Goal: Task Accomplishment & Management: Use online tool/utility

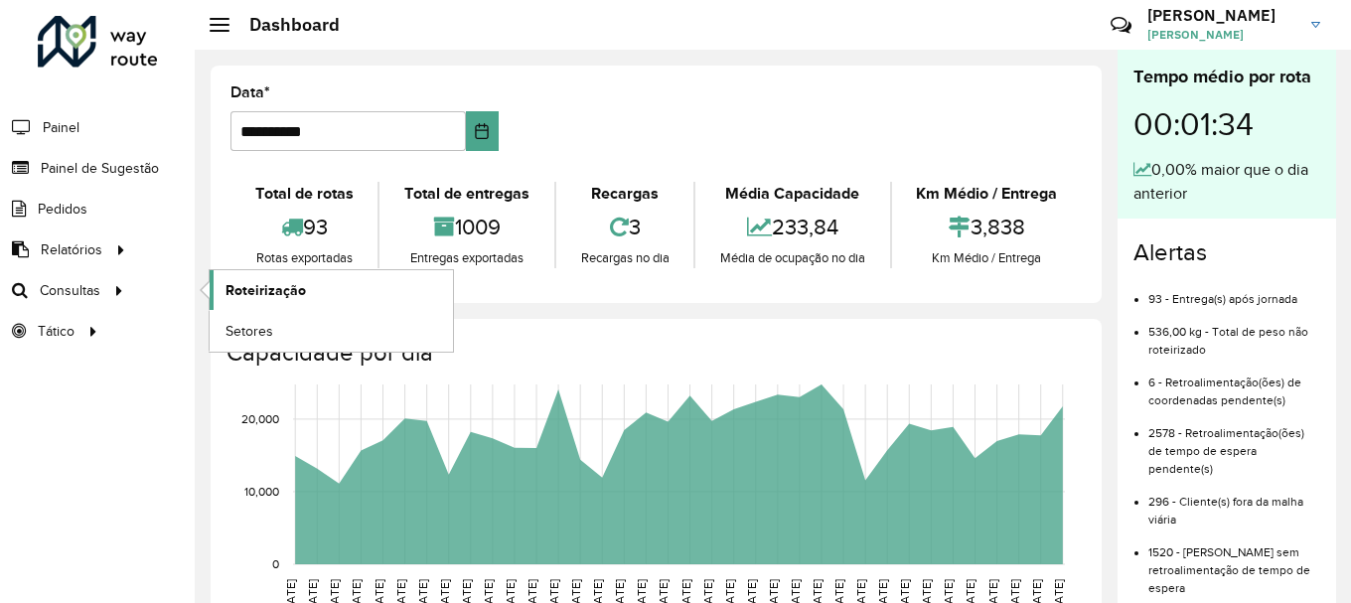
click at [293, 292] on span "Roteirização" at bounding box center [266, 290] width 80 height 21
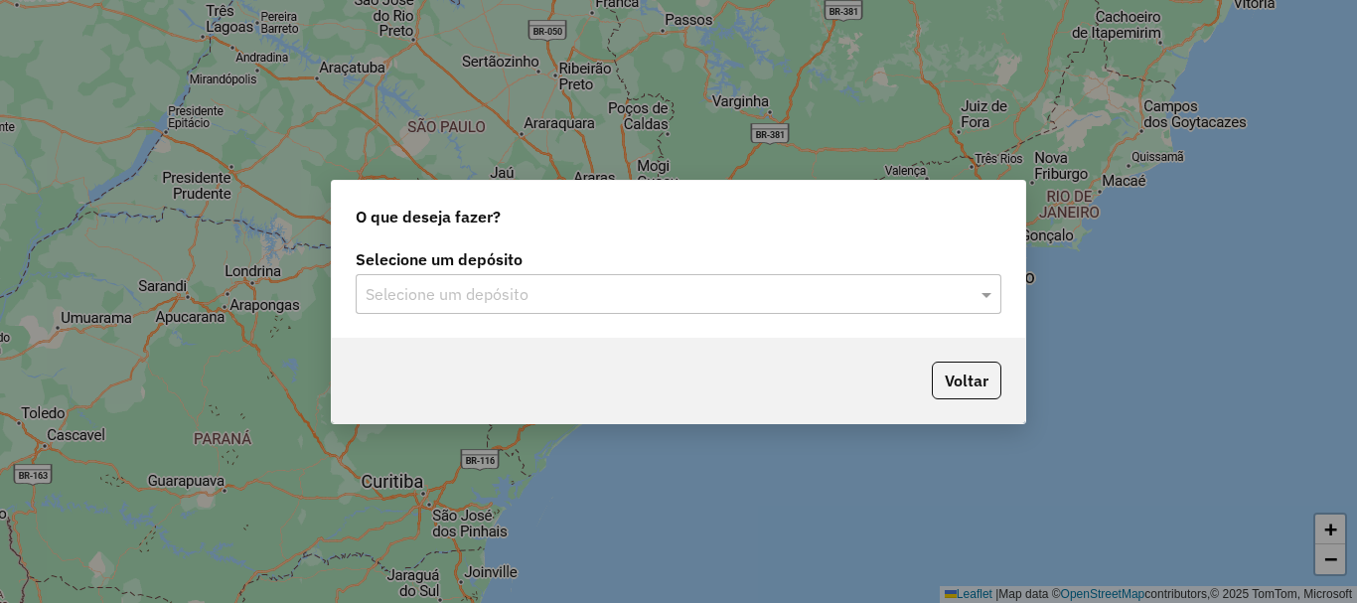
click at [629, 296] on input "text" at bounding box center [659, 295] width 586 height 24
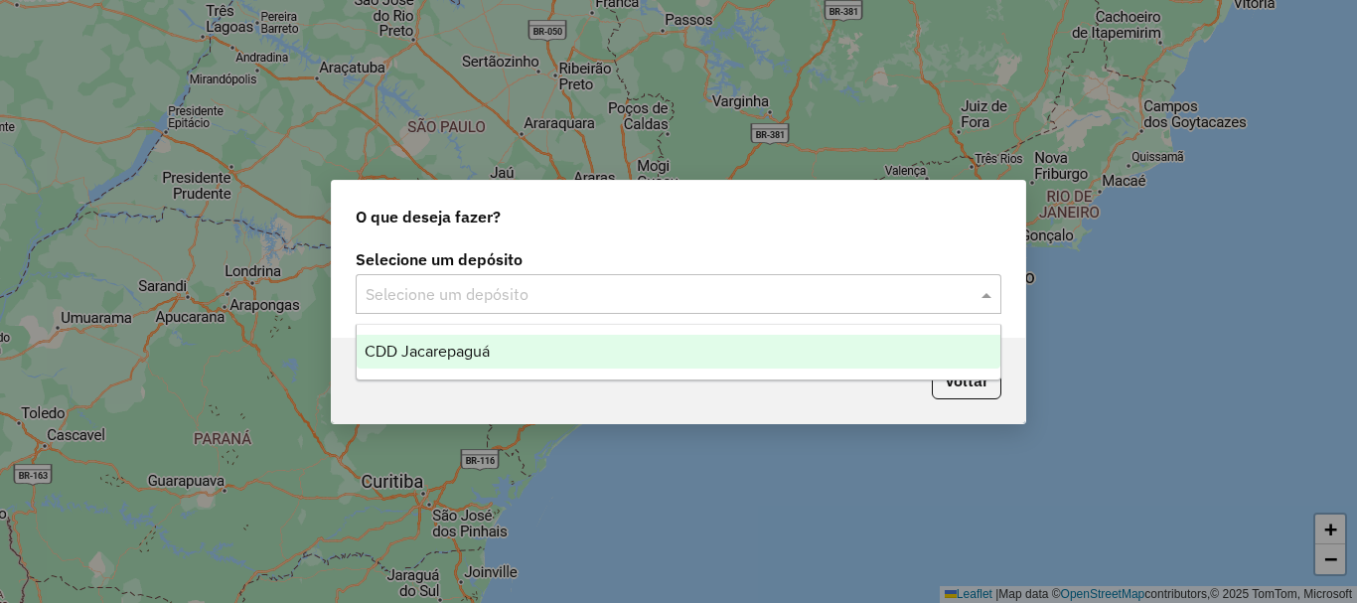
click at [521, 354] on div "CDD Jacarepaguá" at bounding box center [679, 352] width 644 height 34
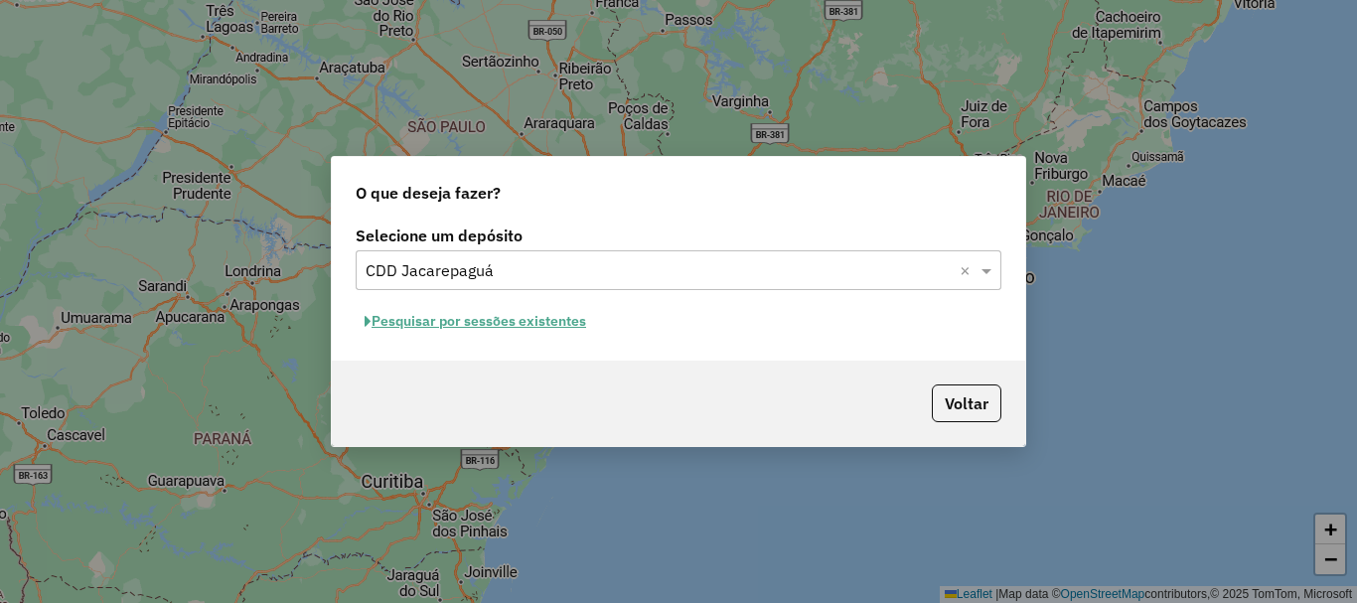
click at [483, 317] on button "Pesquisar por sessões existentes" at bounding box center [475, 321] width 239 height 31
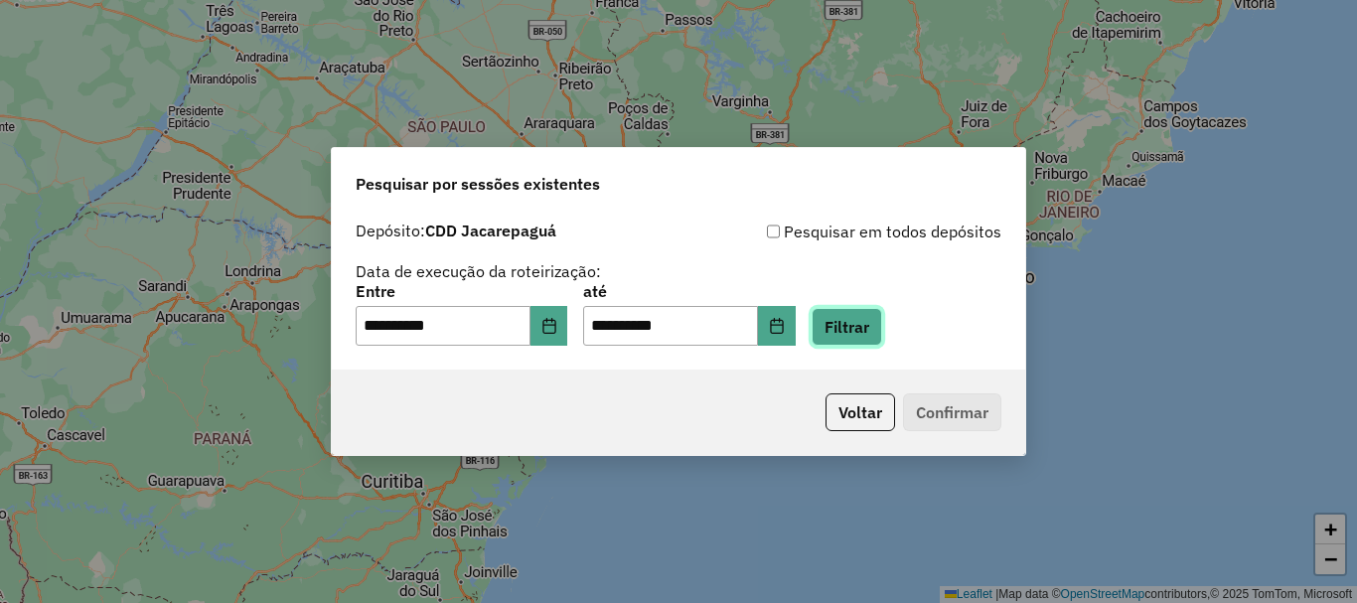
click at [882, 330] on button "Filtrar" at bounding box center [847, 327] width 71 height 38
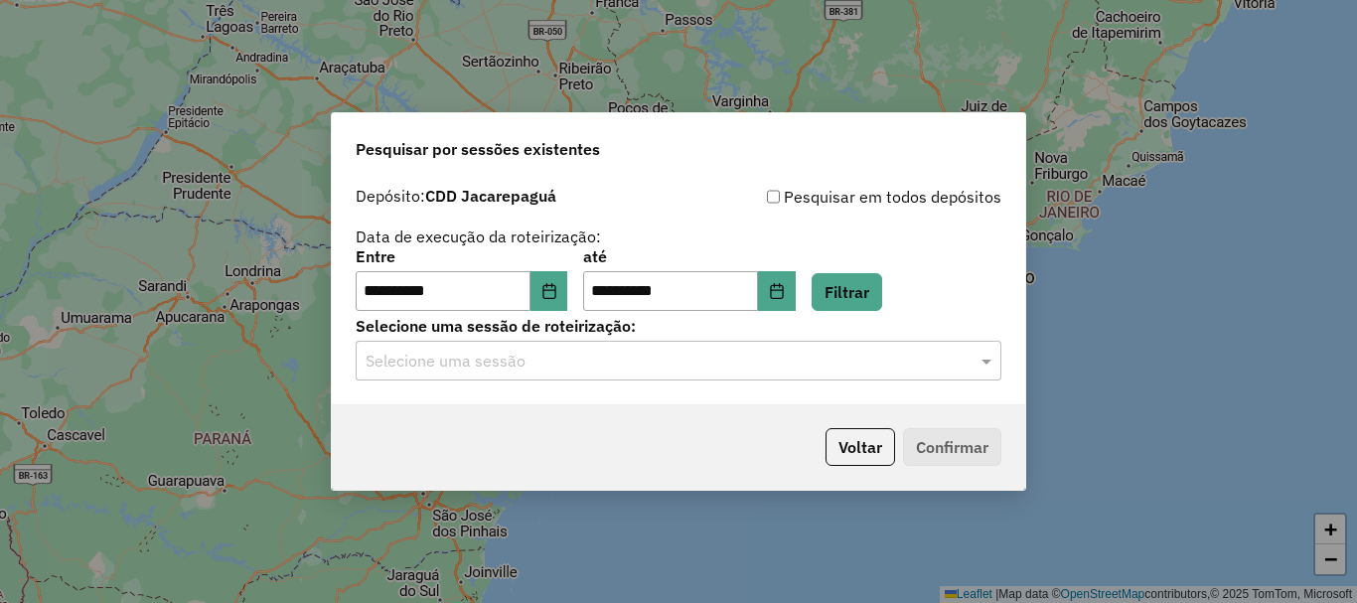
click at [718, 352] on input "text" at bounding box center [659, 362] width 586 height 24
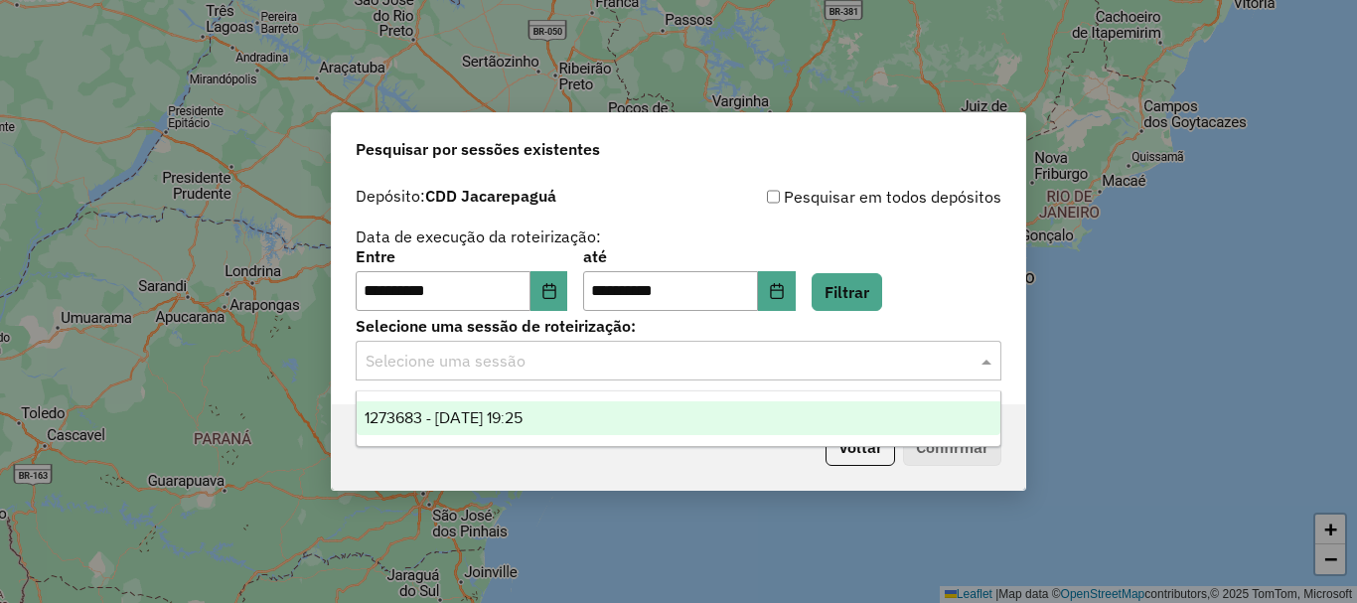
click at [669, 421] on div "1273683 - [DATE] 19:25" at bounding box center [679, 418] width 644 height 34
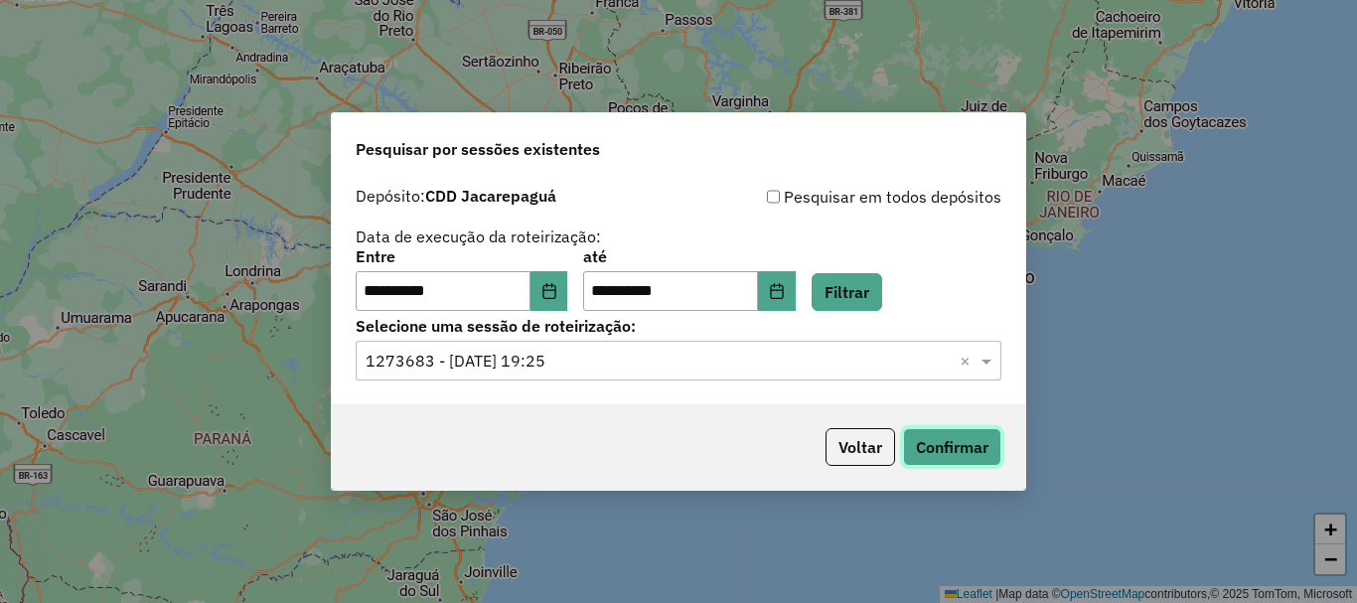
click at [936, 444] on button "Confirmar" at bounding box center [952, 447] width 98 height 38
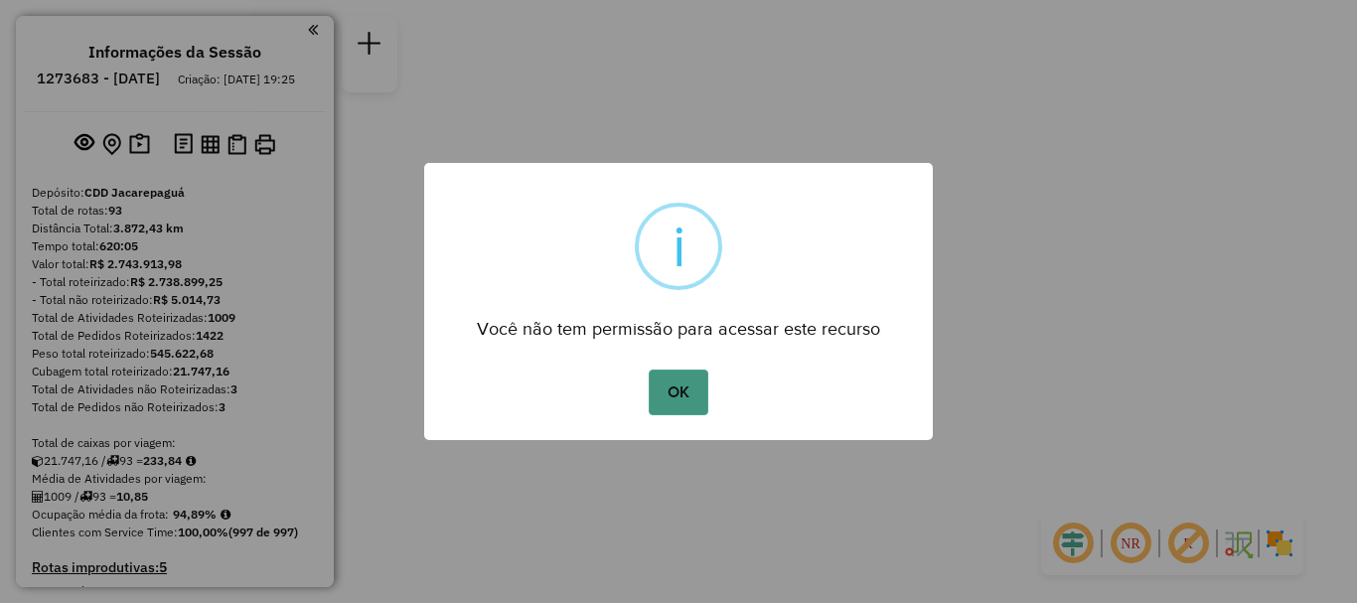
click at [689, 398] on button "OK" at bounding box center [678, 393] width 59 height 46
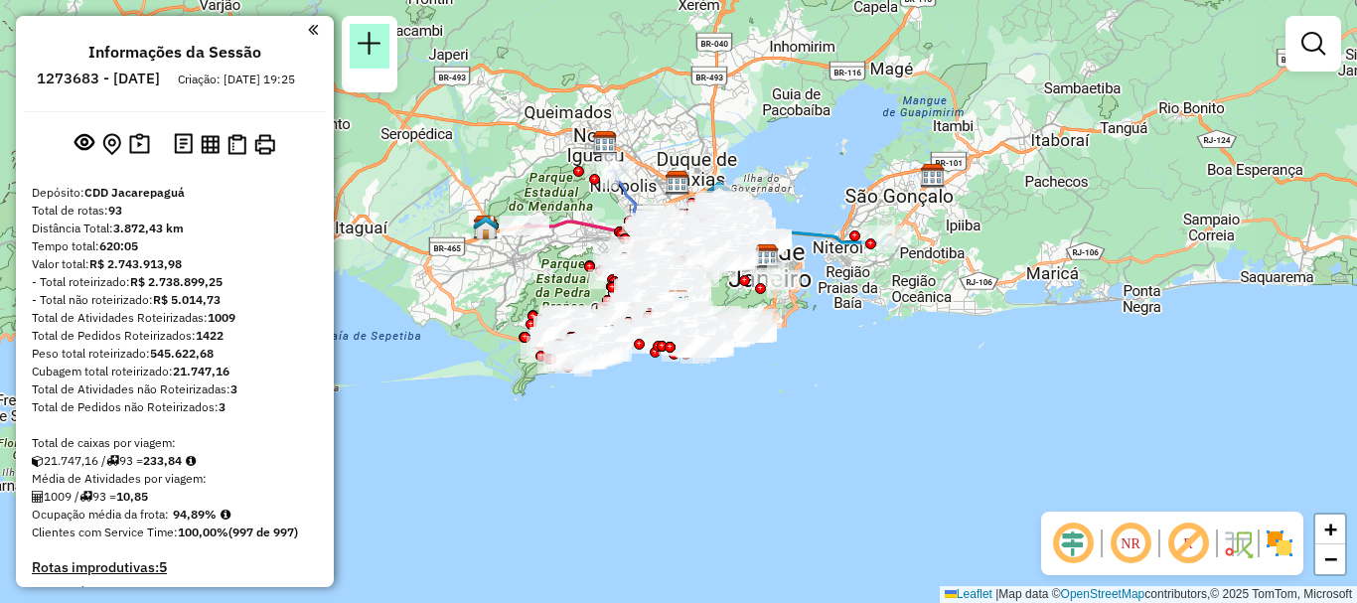
click at [381, 57] on link at bounding box center [370, 46] width 40 height 45
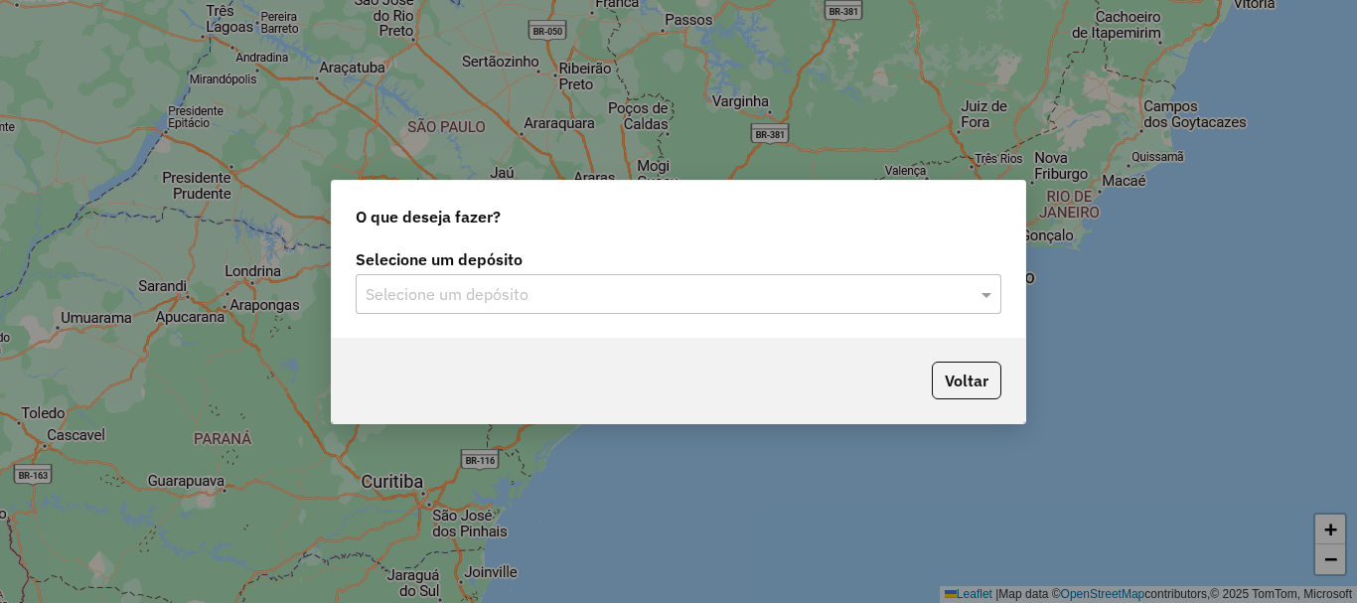
click at [574, 290] on input "text" at bounding box center [659, 295] width 586 height 24
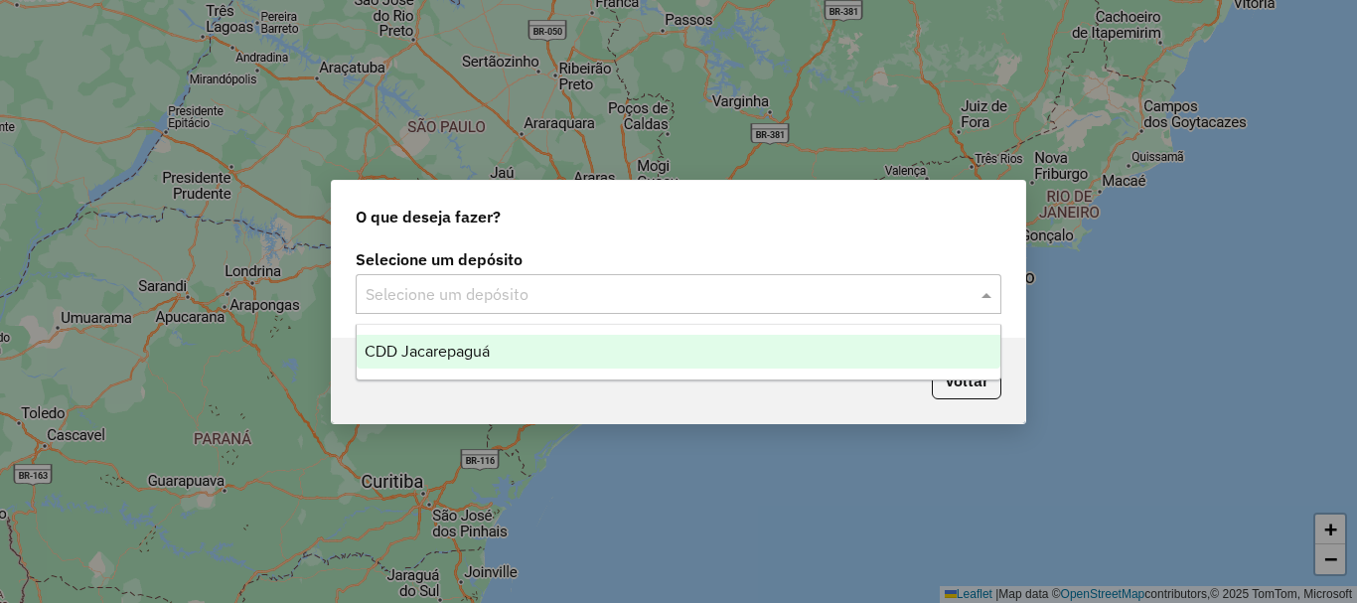
click at [472, 360] on div "CDD Jacarepaguá" at bounding box center [679, 352] width 644 height 34
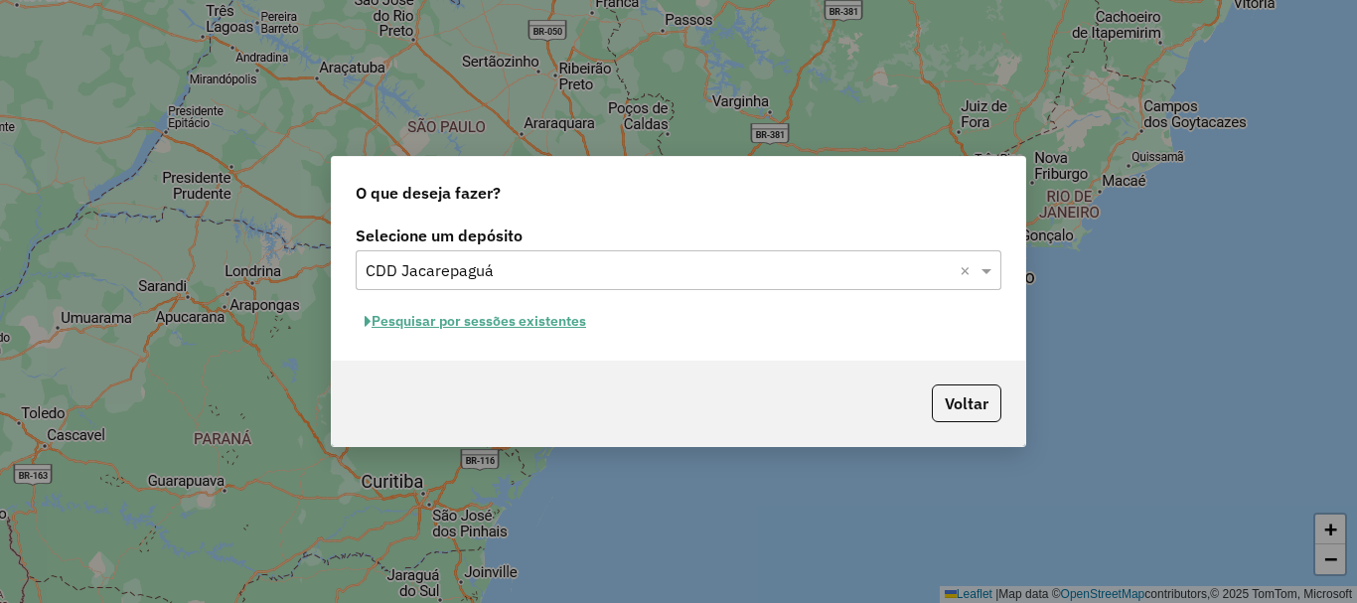
click at [520, 324] on button "Pesquisar por sessões existentes" at bounding box center [475, 321] width 239 height 31
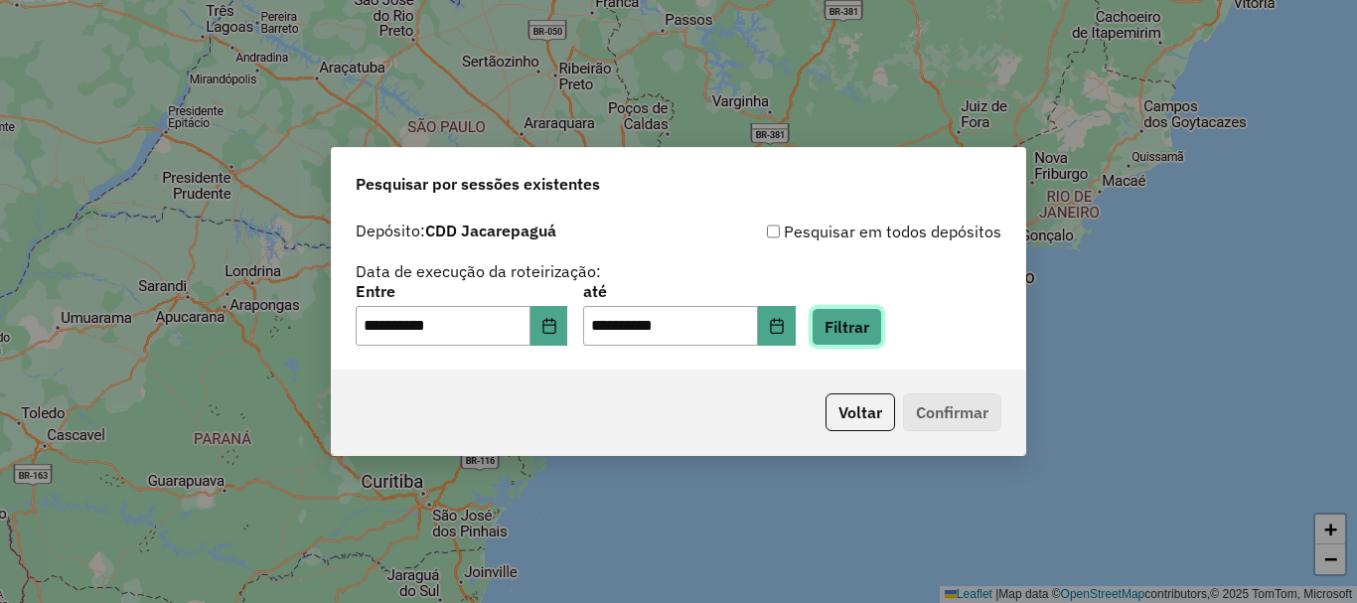
click at [882, 334] on button "Filtrar" at bounding box center [847, 327] width 71 height 38
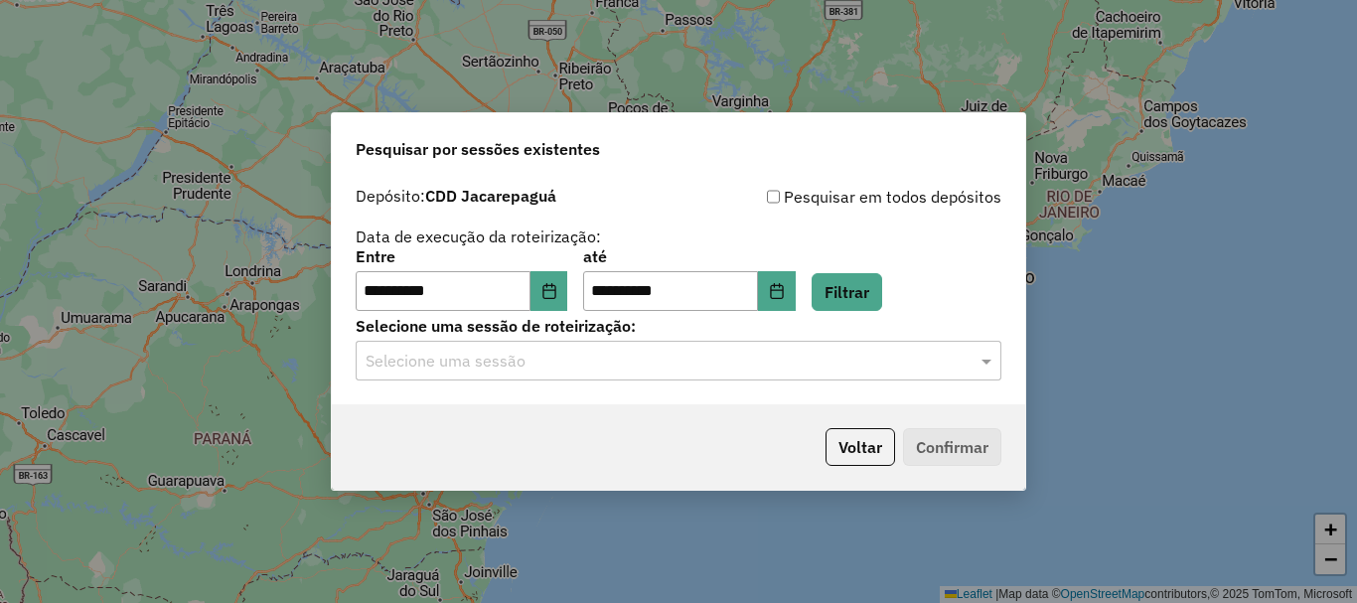
click at [738, 378] on div "Selecione uma sessão" at bounding box center [679, 361] width 646 height 40
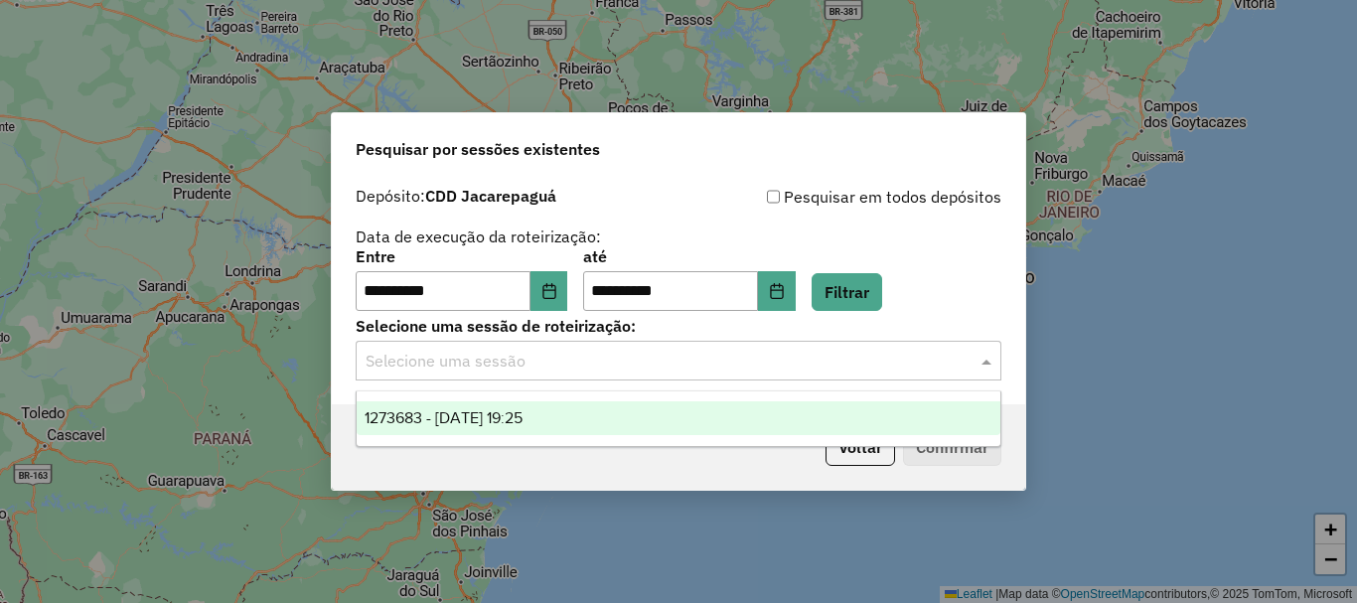
click at [591, 416] on div "1273683 - [DATE] 19:25" at bounding box center [679, 418] width 644 height 34
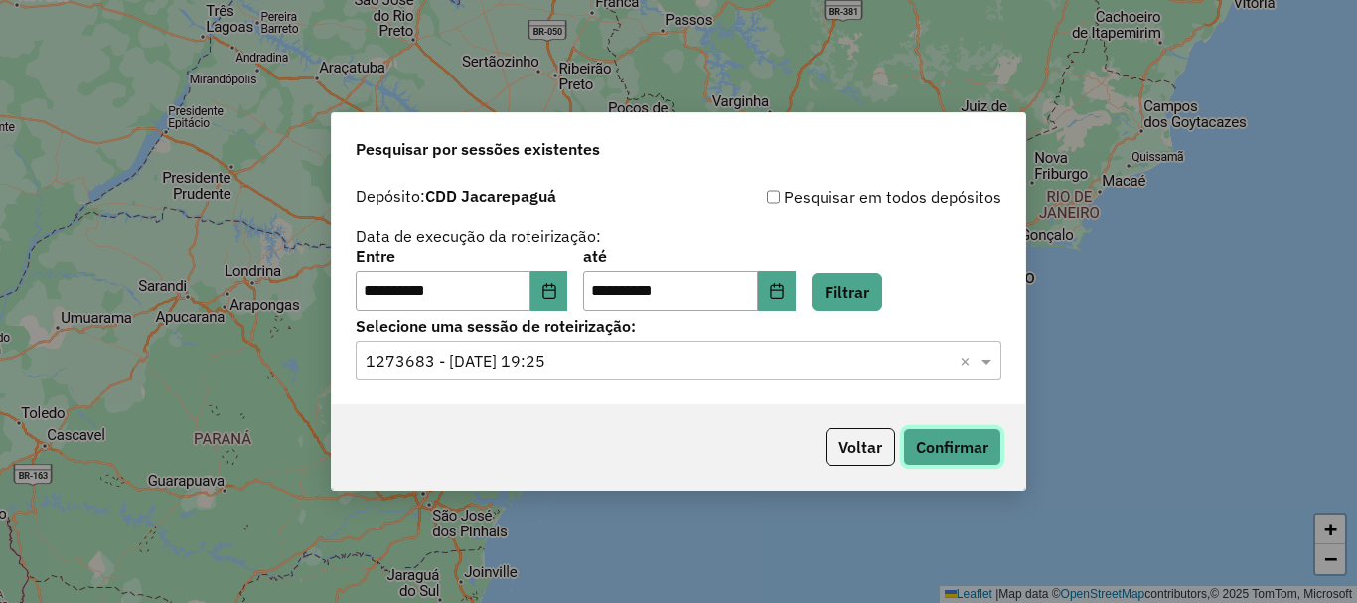
click at [957, 444] on button "Confirmar" at bounding box center [952, 447] width 98 height 38
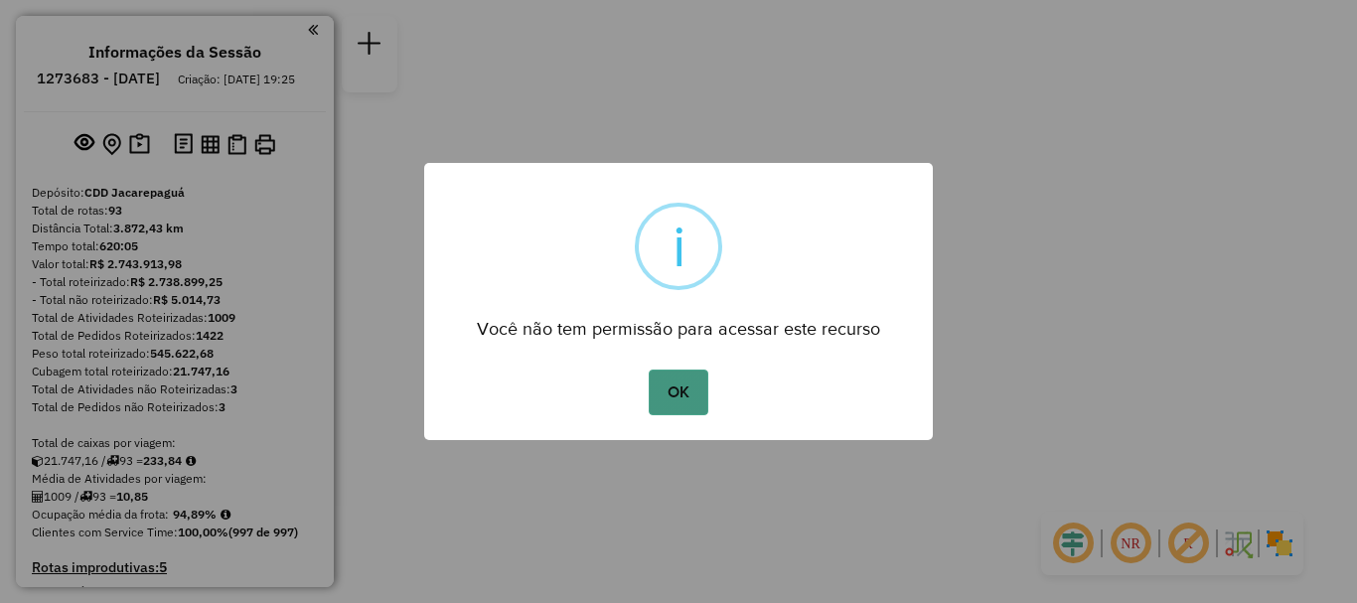
click at [692, 395] on button "OK" at bounding box center [678, 393] width 59 height 46
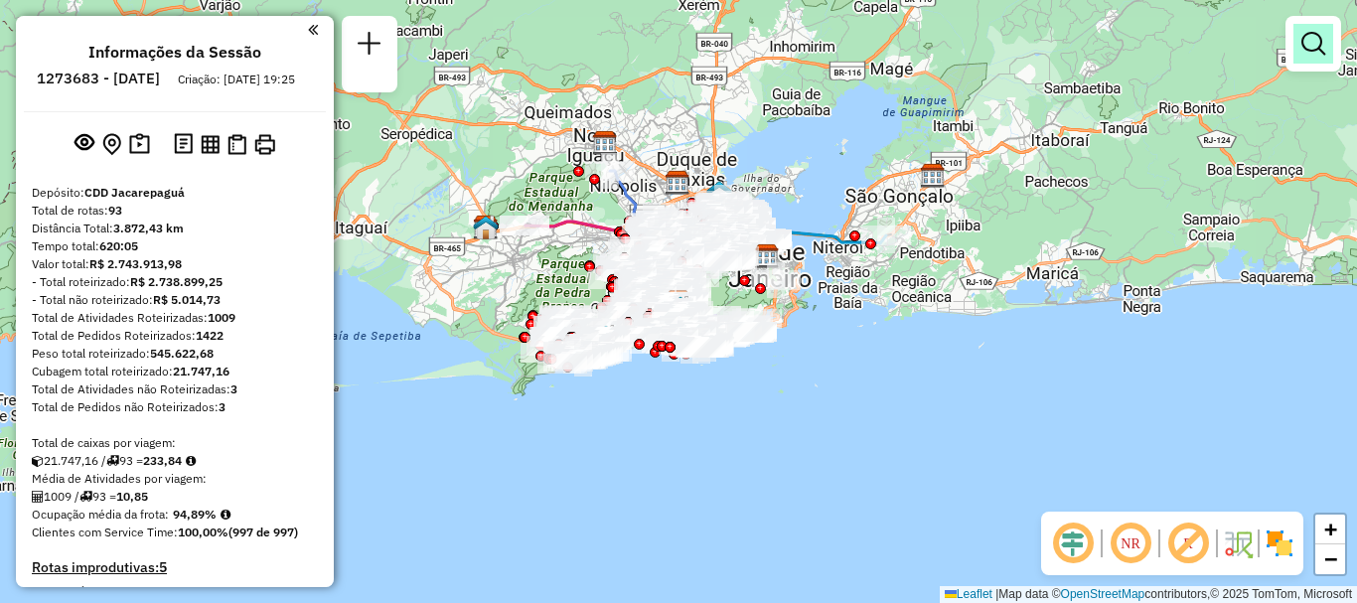
click at [1310, 57] on link at bounding box center [1314, 44] width 40 height 40
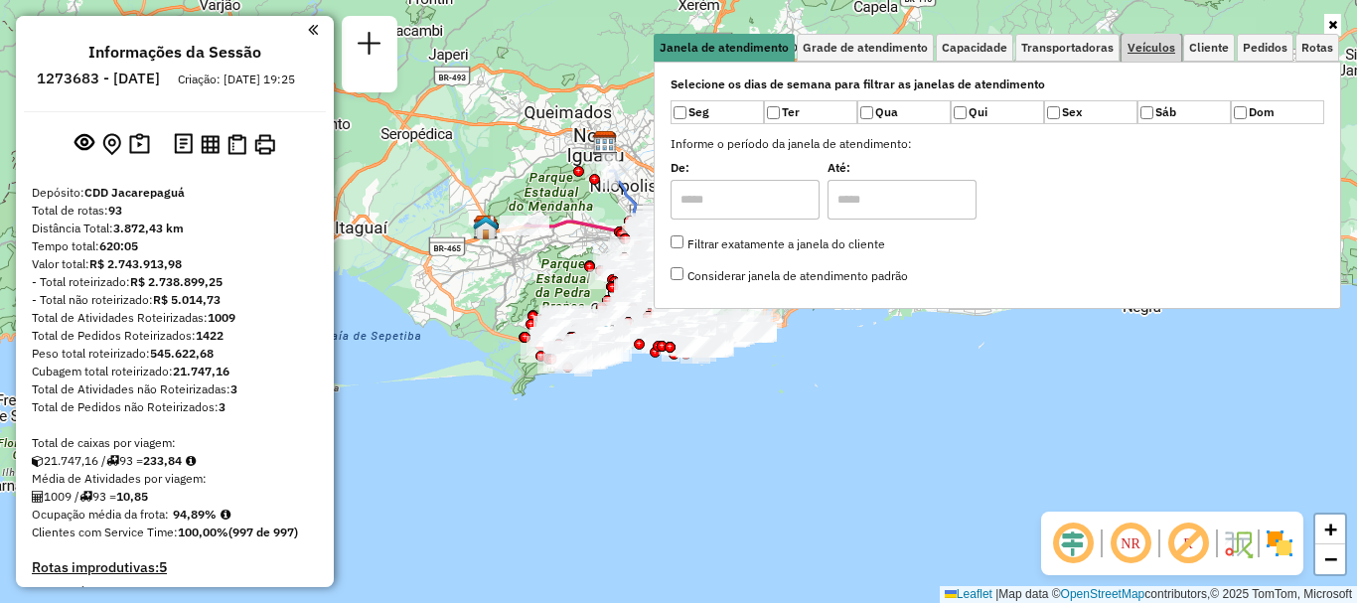
click at [1143, 56] on link "Veículos" at bounding box center [1152, 48] width 60 height 28
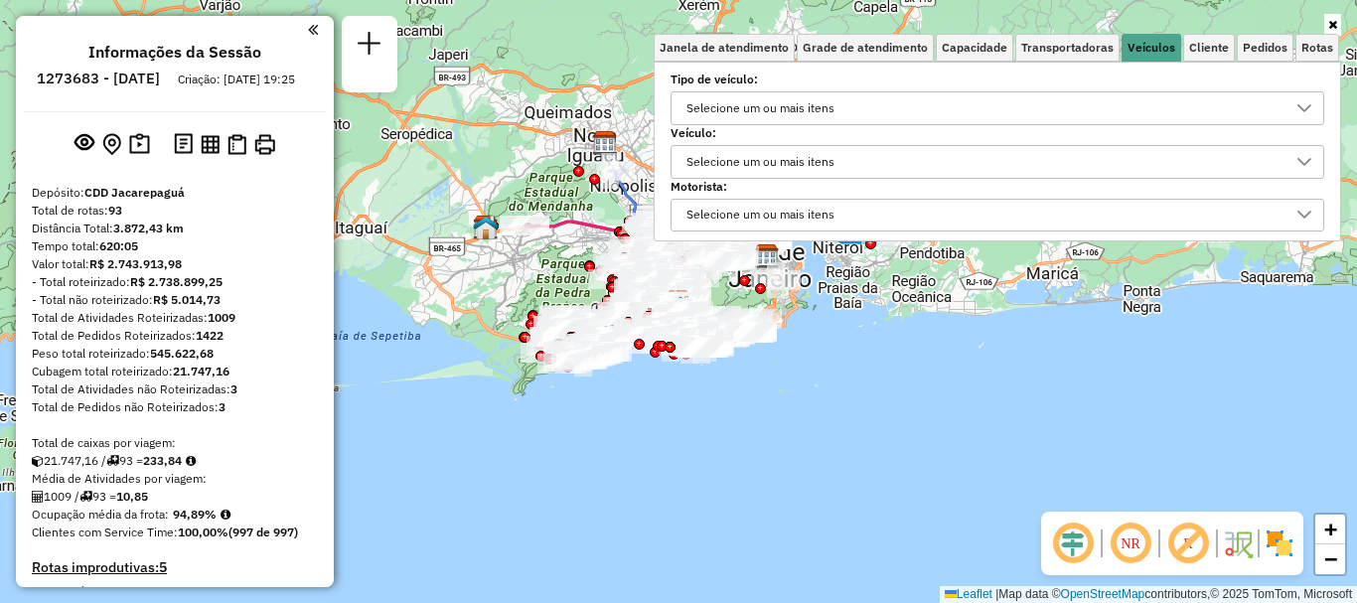
click at [990, 104] on div "Selecione um ou mais itens" at bounding box center [983, 108] width 606 height 32
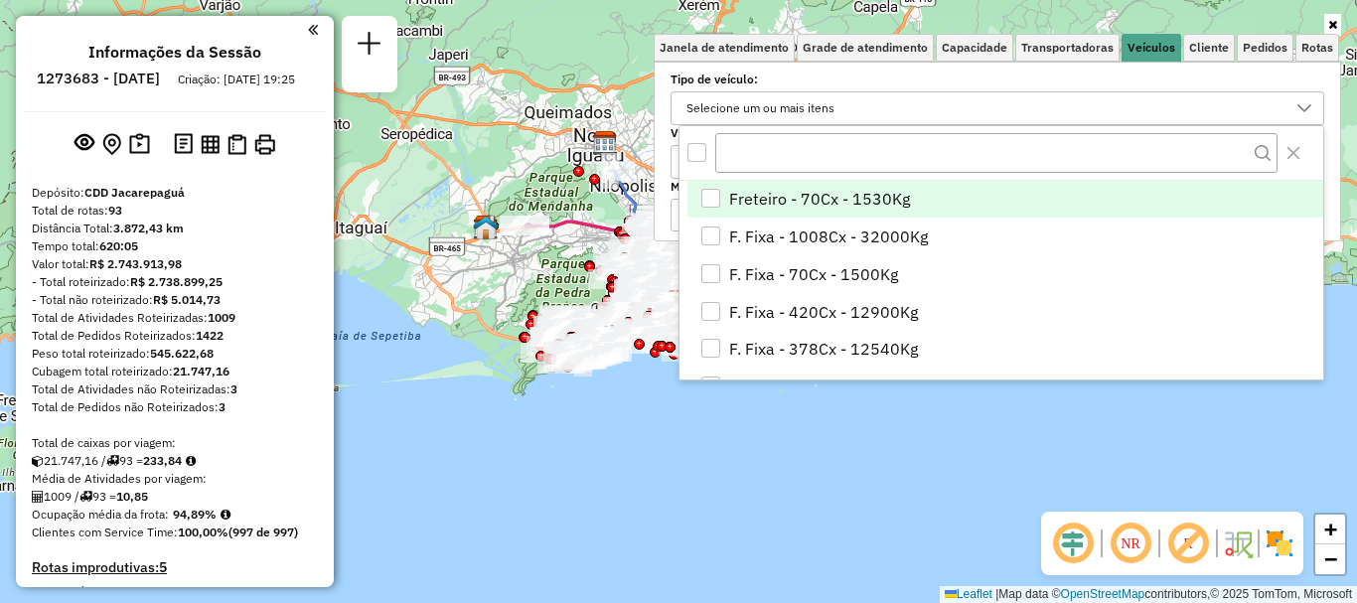
scroll to position [12, 69]
click at [990, 104] on div "Selecione um ou mais itens" at bounding box center [983, 108] width 606 height 32
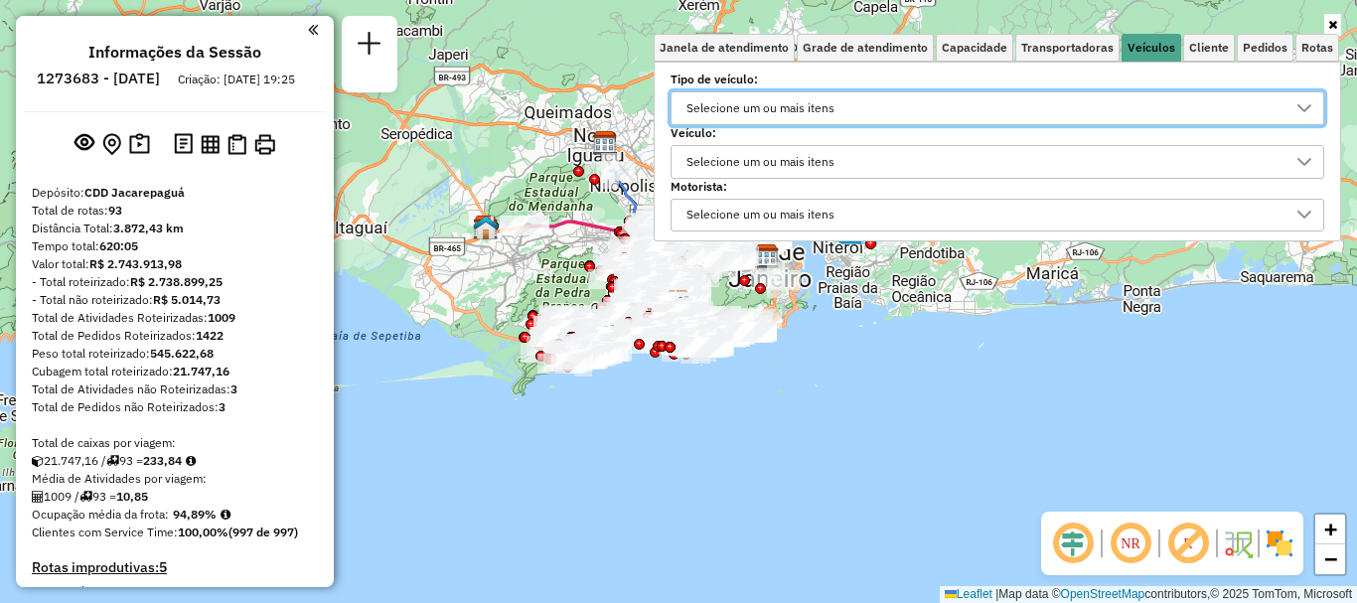
click at [826, 161] on div "Selecione um ou mais itens" at bounding box center [761, 162] width 162 height 32
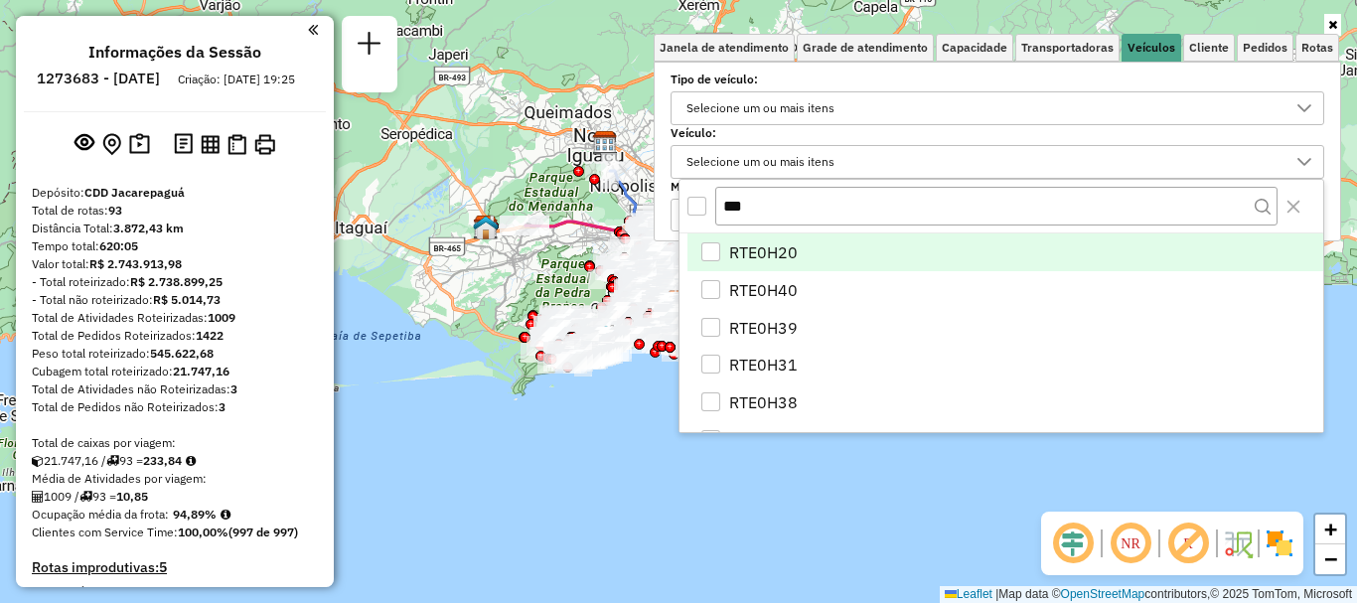
type input "***"
click at [782, 250] on span "RTE0H20" at bounding box center [763, 252] width 69 height 24
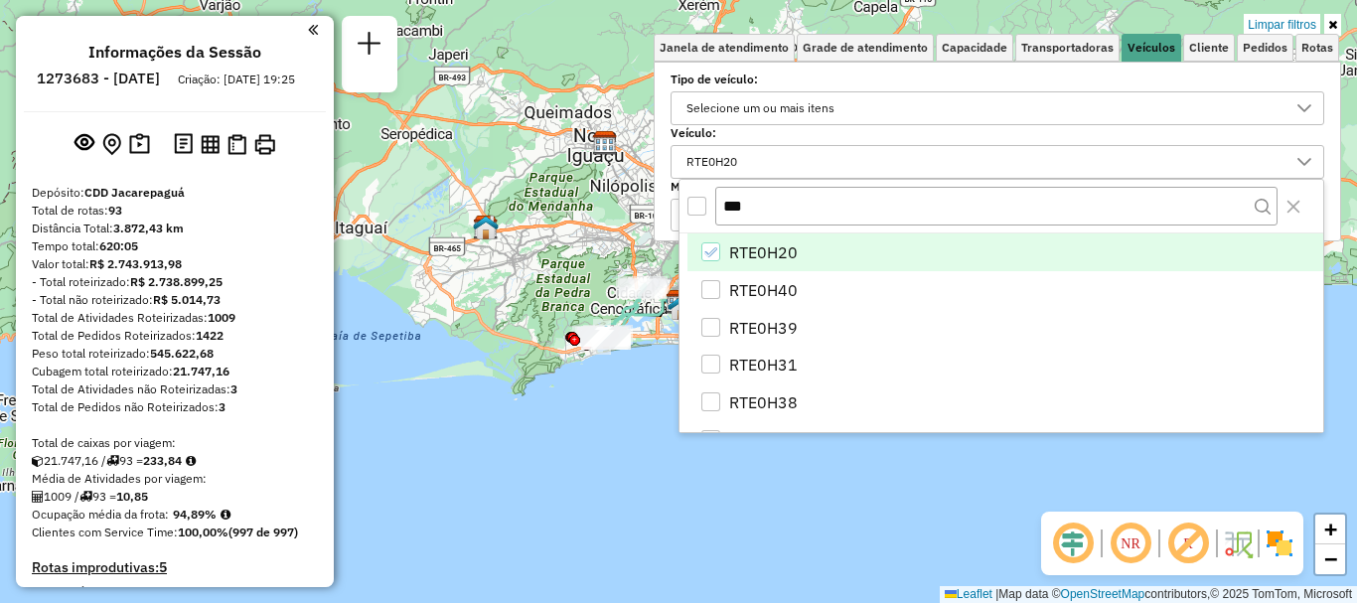
click at [834, 162] on div "RTE0H20" at bounding box center [983, 162] width 606 height 32
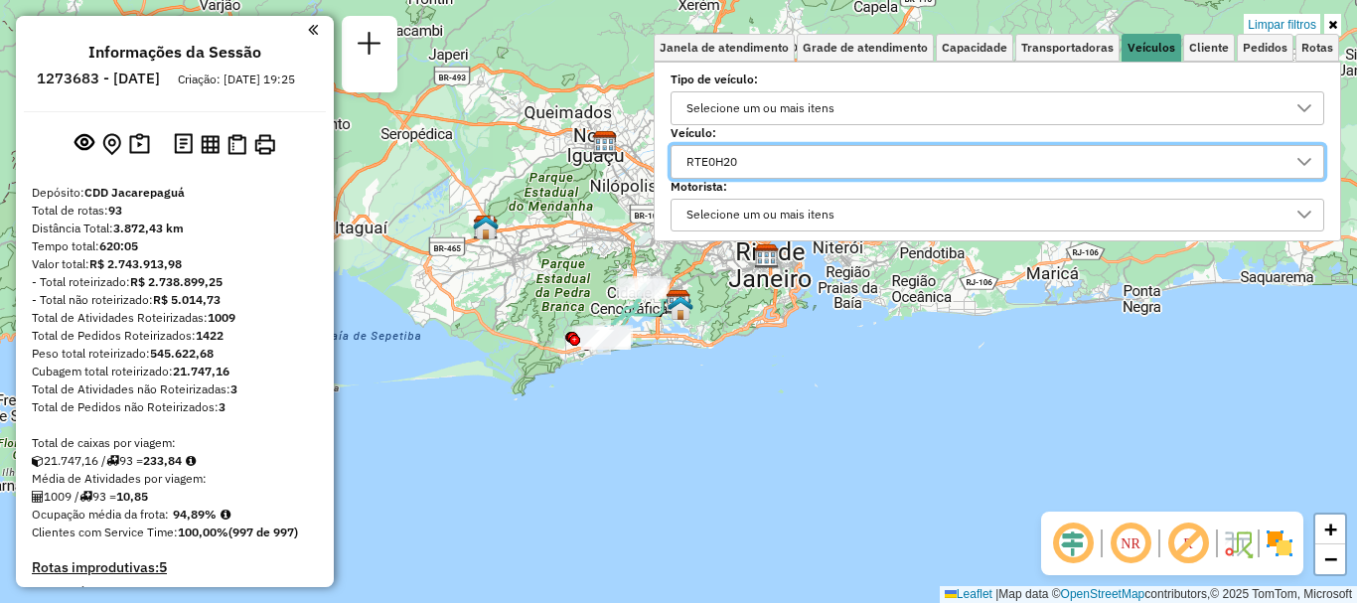
click at [875, 216] on div "Selecione um ou mais itens" at bounding box center [983, 216] width 606 height 32
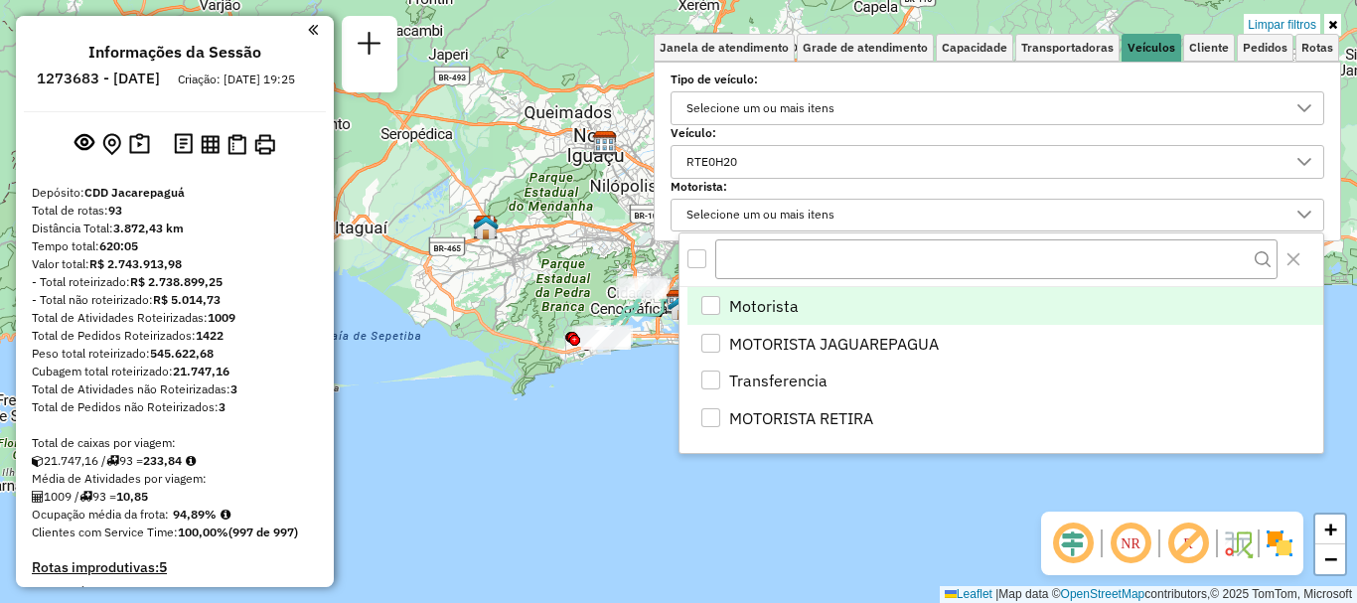
click at [562, 463] on div "Limpar filtros Janela de atendimento Grade de atendimento Capacidade Transporta…" at bounding box center [678, 301] width 1357 height 603
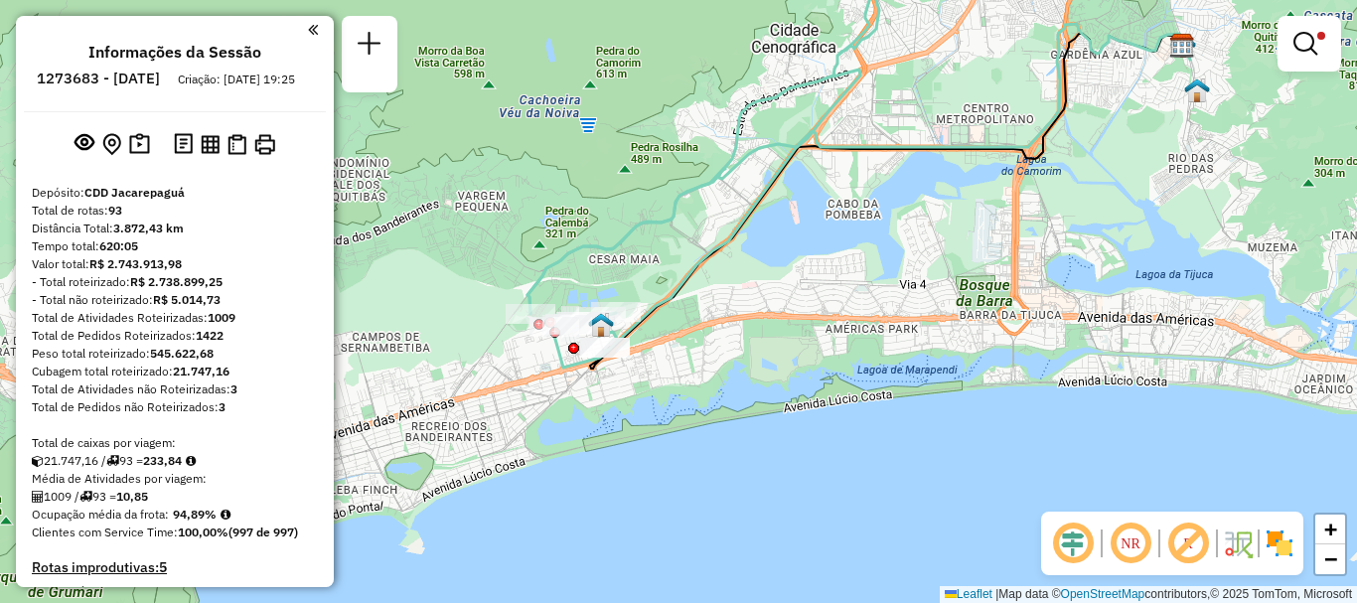
drag, startPoint x: 670, startPoint y: 314, endPoint x: 901, endPoint y: 238, distance: 243.5
click at [901, 238] on div "Limpar filtros Janela de atendimento Grade de atendimento Capacidade Transporta…" at bounding box center [678, 301] width 1357 height 603
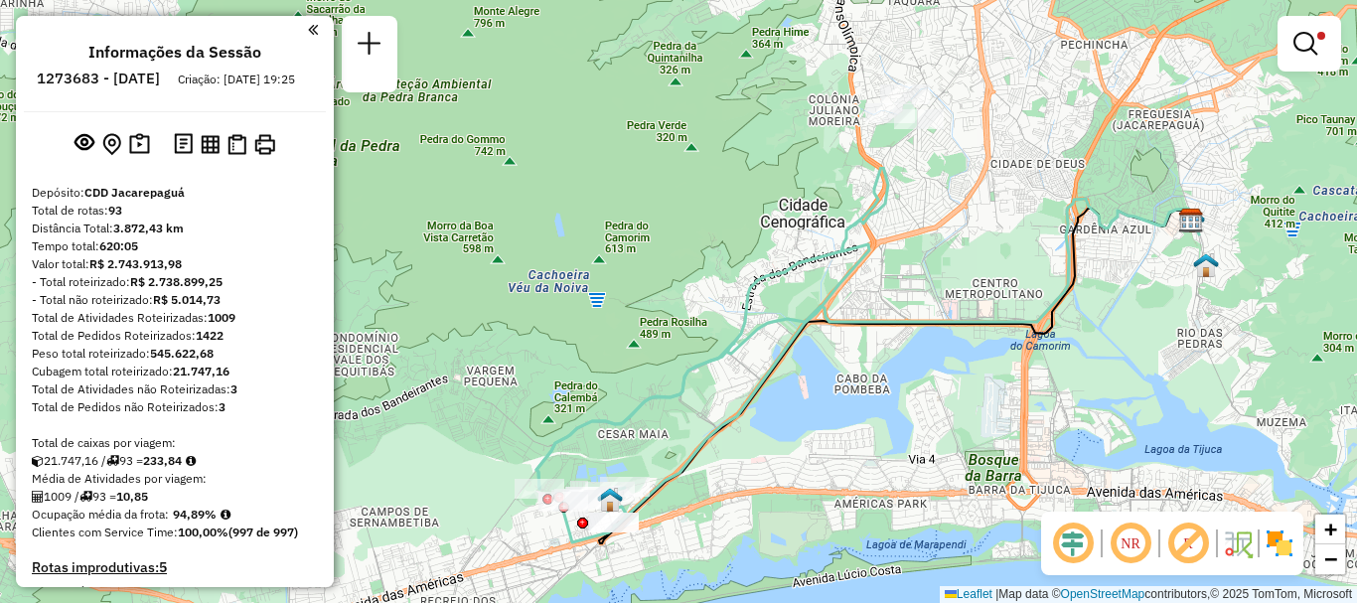
drag, startPoint x: 913, startPoint y: 216, endPoint x: 848, endPoint y: 443, distance: 236.5
click at [848, 443] on div "Limpar filtros Janela de atendimento Grade de atendimento Capacidade Transporta…" at bounding box center [678, 301] width 1357 height 603
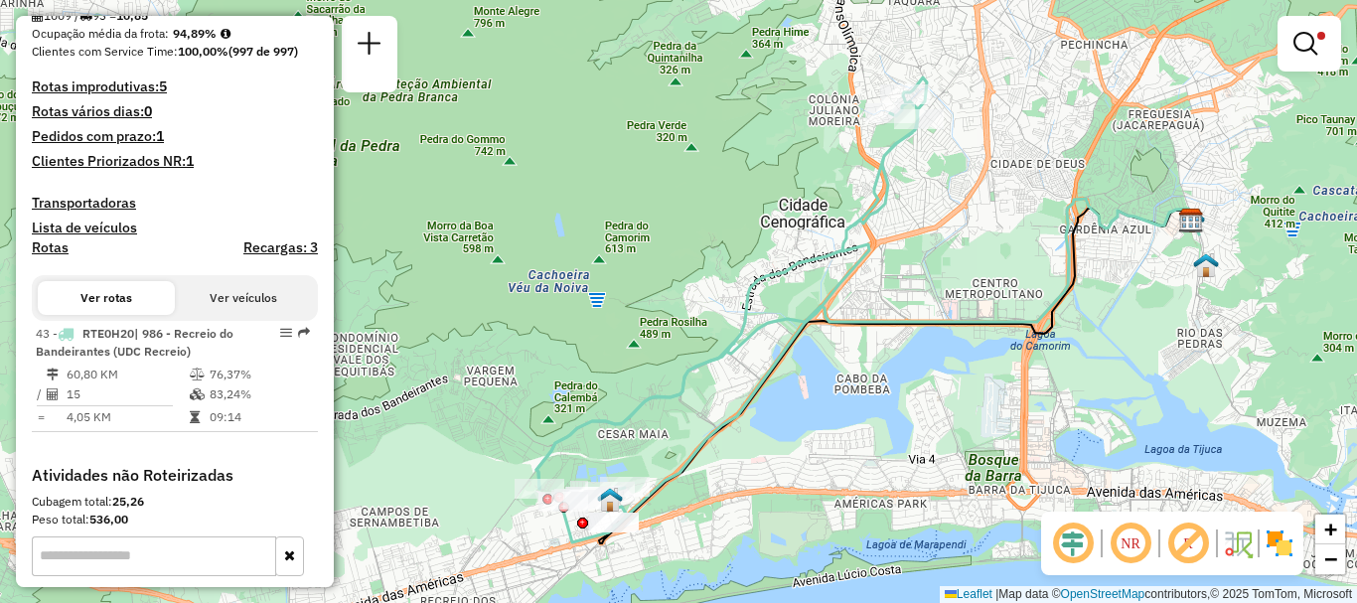
scroll to position [580, 0]
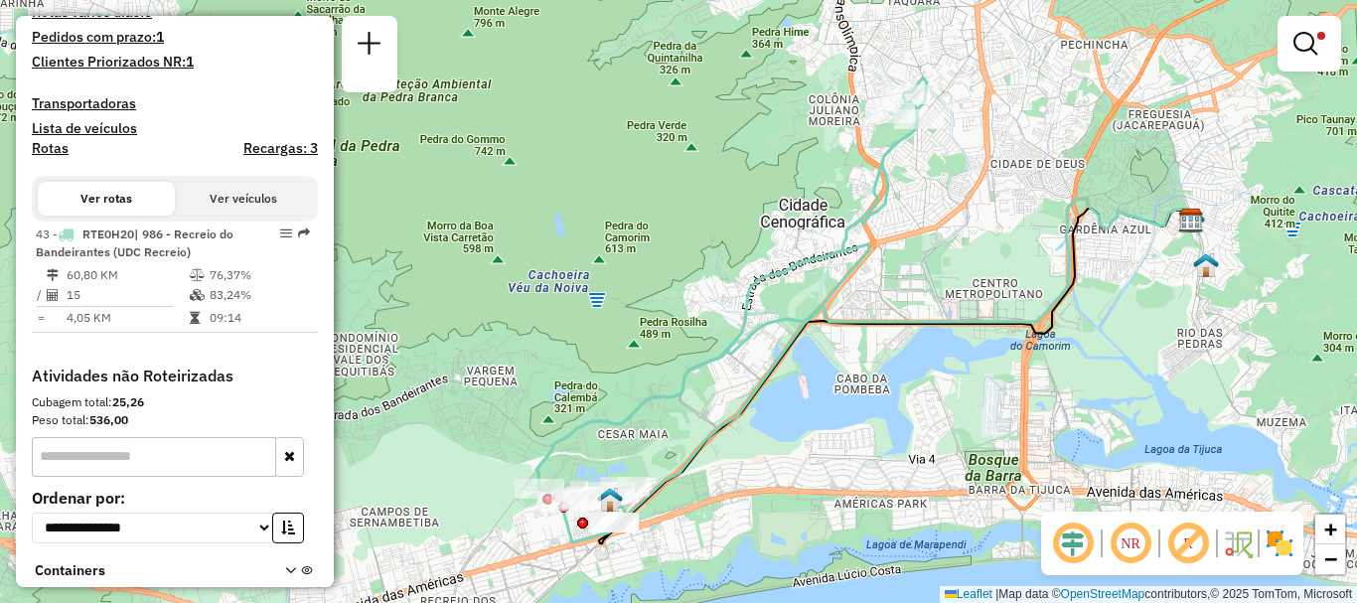
click at [229, 208] on button "Ver veículos" at bounding box center [243, 199] width 137 height 34
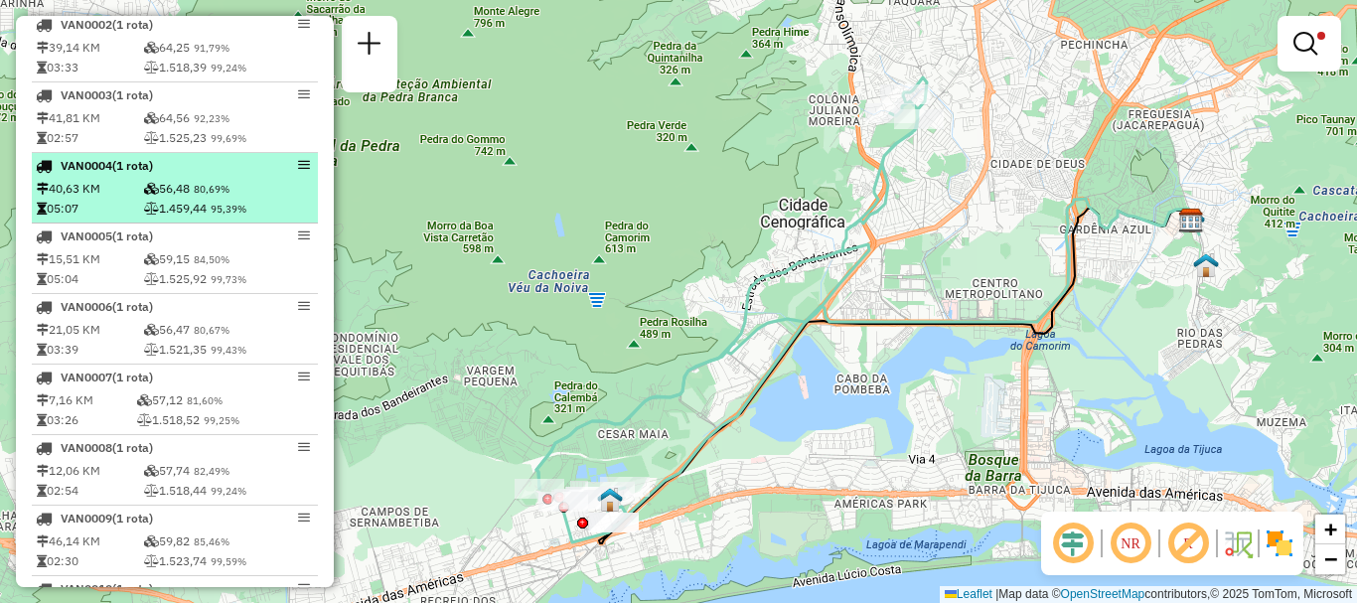
scroll to position [1176, 0]
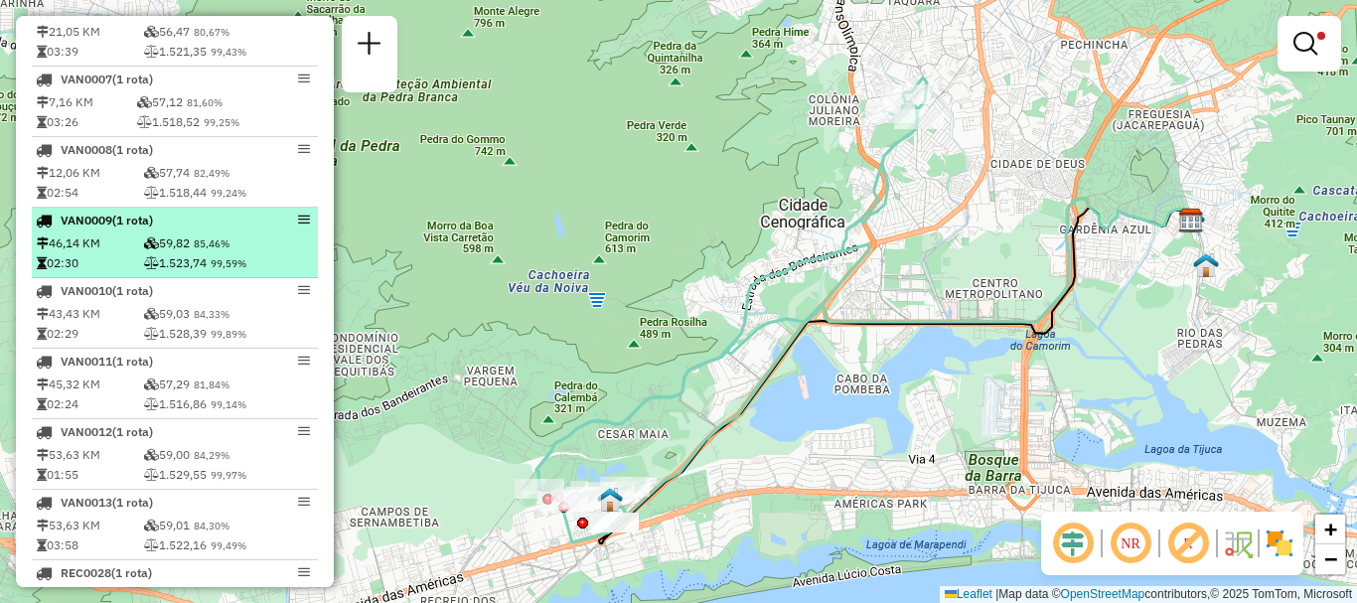
click at [109, 208] on li "VAN0008 (1 Rota) 12,06 KM 57,74 82,49% 02:54 1.518,44 99,24%" at bounding box center [175, 172] width 286 height 71
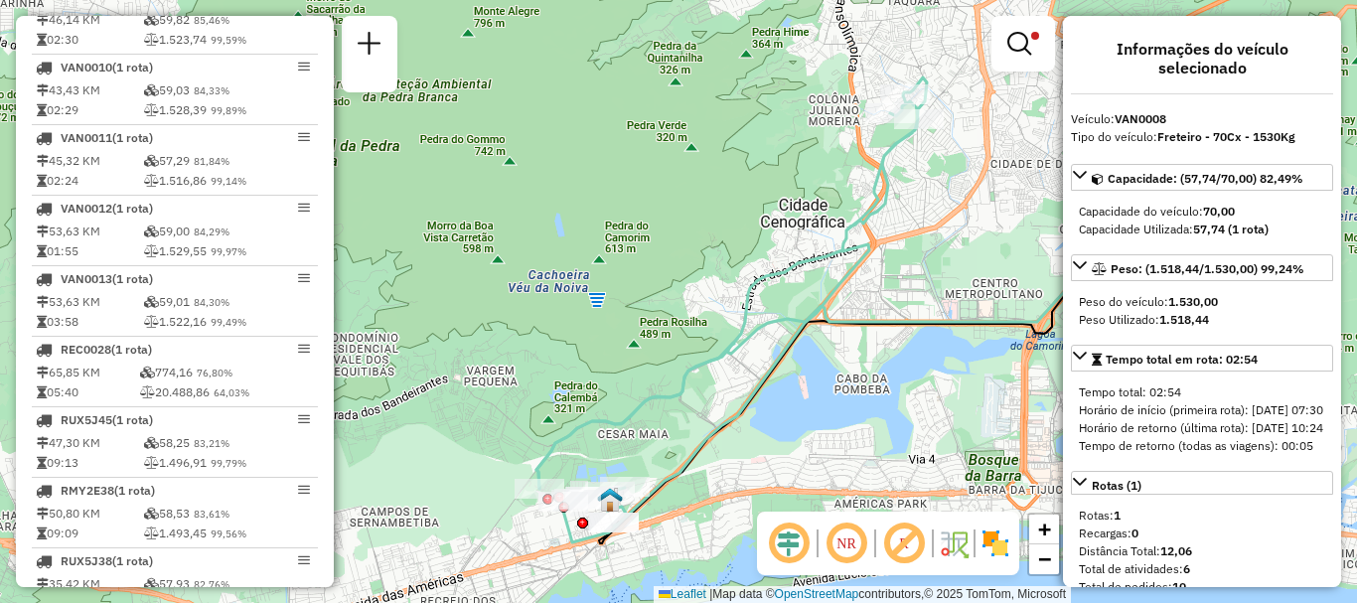
scroll to position [14, 0]
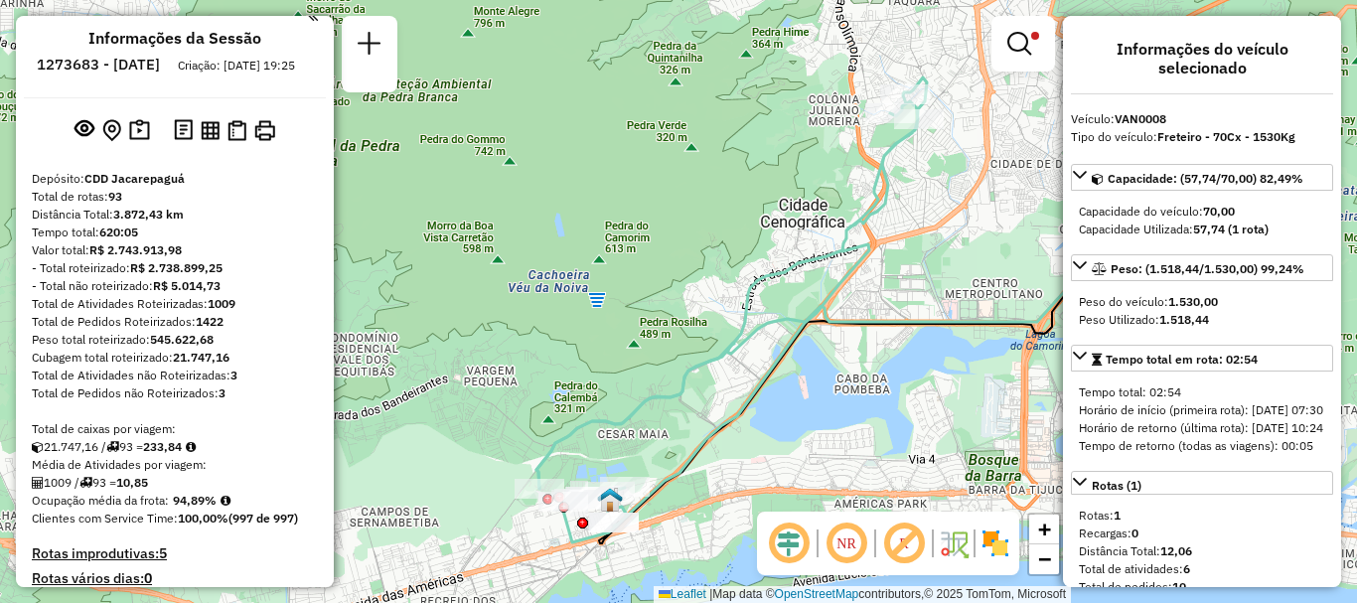
click at [558, 229] on div "Limpar filtros Janela de atendimento Grade de atendimento Capacidade Transporta…" at bounding box center [678, 301] width 1357 height 603
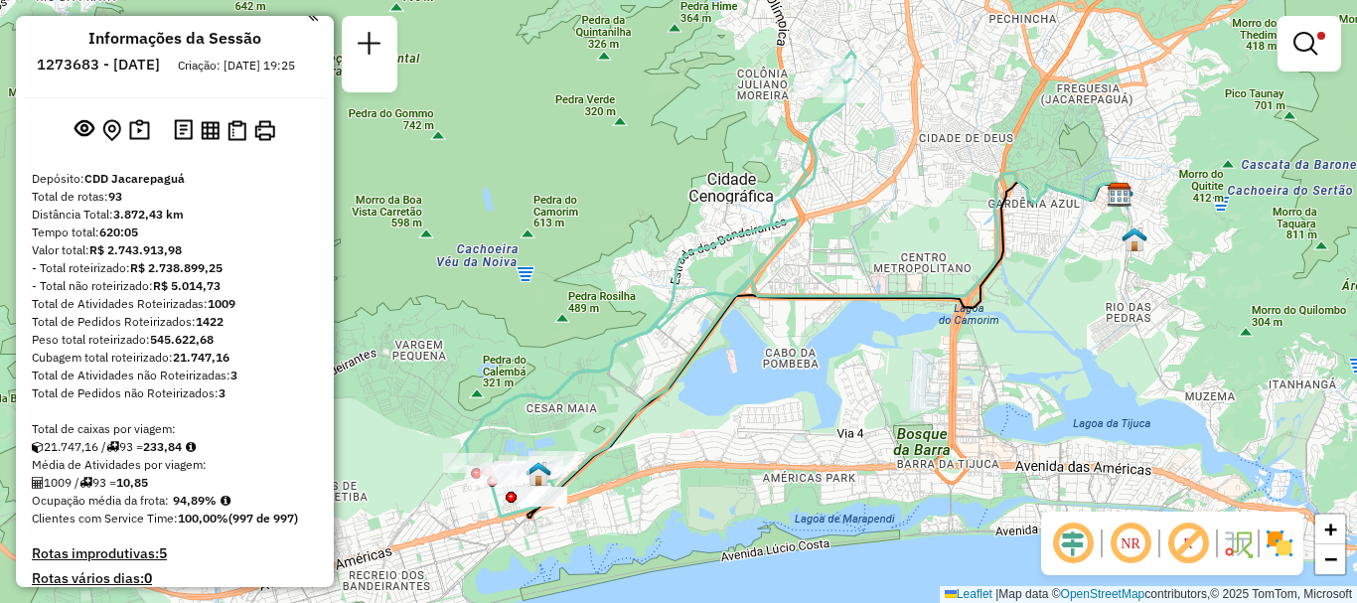
drag, startPoint x: 661, startPoint y: 245, endPoint x: 589, endPoint y: 220, distance: 76.1
click at [589, 220] on div "Limpar filtros Janela de atendimento Grade de atendimento Capacidade Transporta…" at bounding box center [678, 301] width 1357 height 603
